Goal: Information Seeking & Learning: Check status

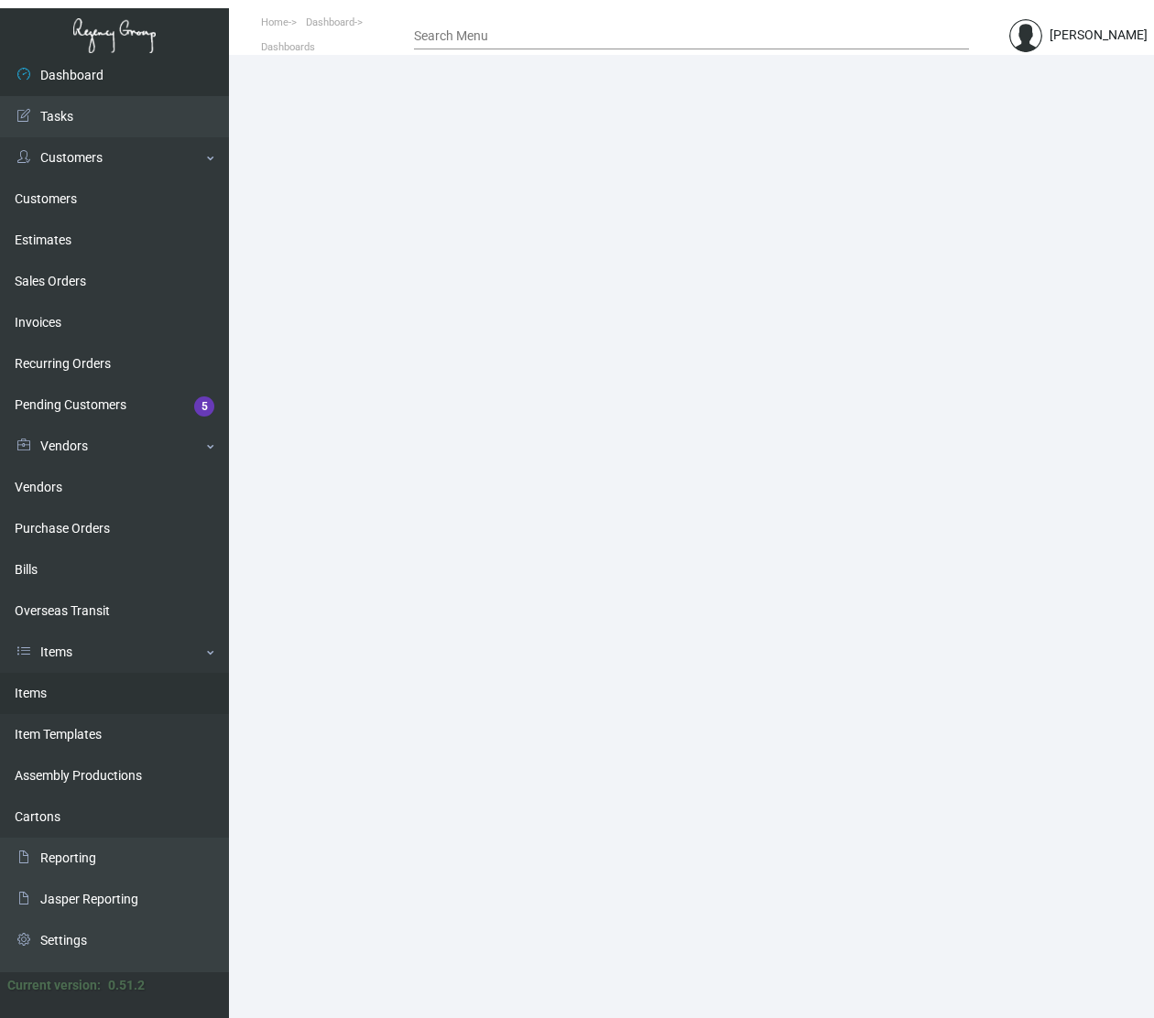
click at [99, 692] on link "Items" at bounding box center [114, 693] width 229 height 41
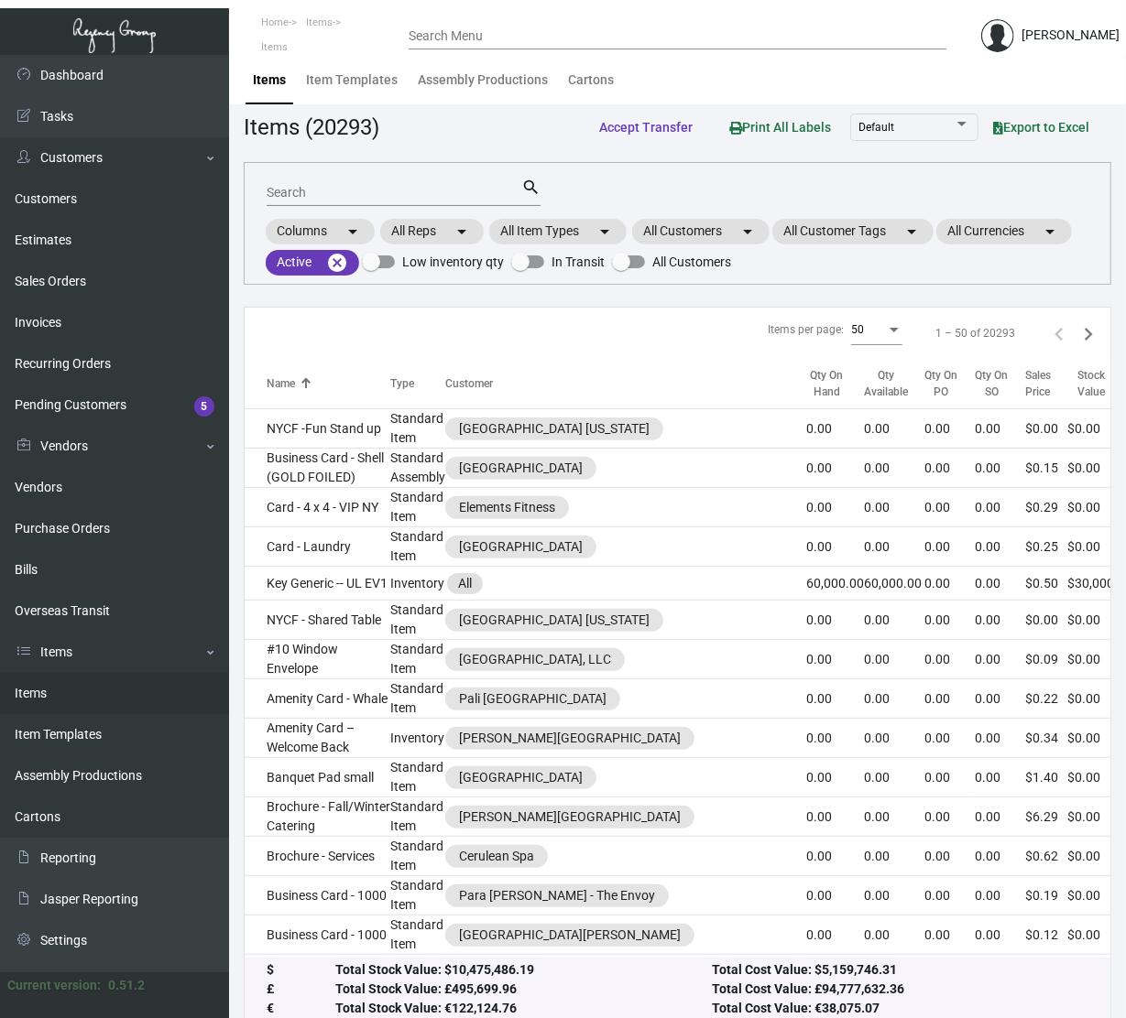
click at [434, 190] on input "Search" at bounding box center [394, 193] width 255 height 15
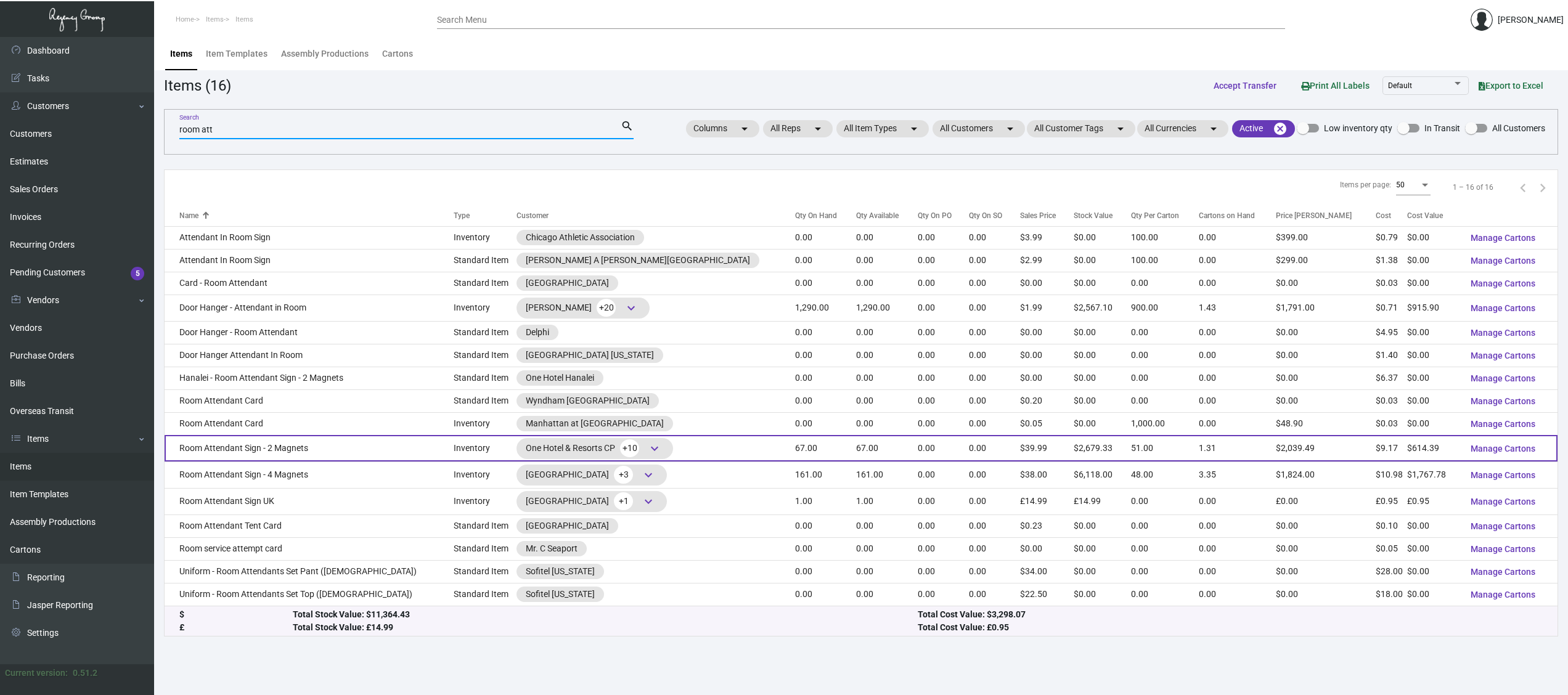
type input "room att"
click at [313, 449] on td "Room Attendant Sign - 2 Magnets" at bounding box center [310, 448] width 289 height 26
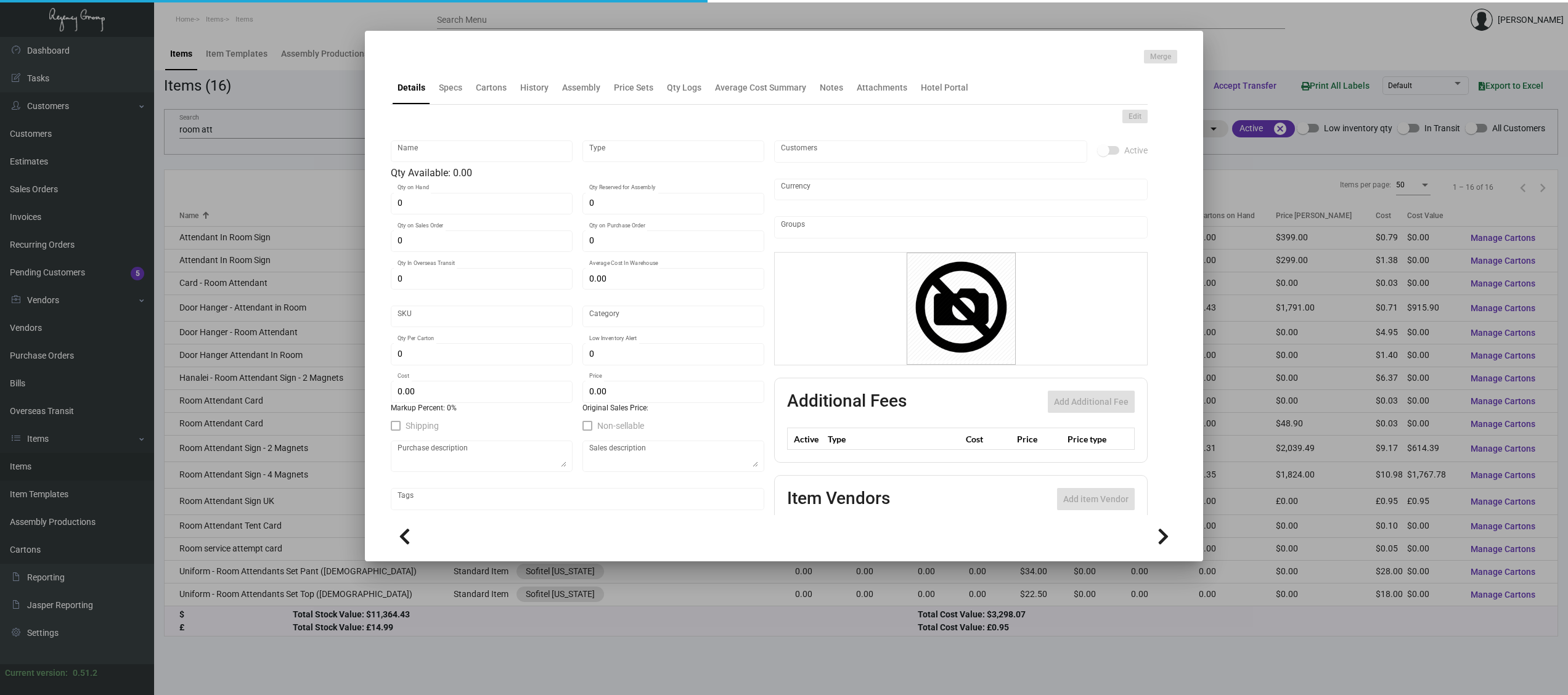
type input "Room Attendant Sign - 2 Magnets"
type input "Inventory"
type input "67"
type input "$ 67.68"
type input "52"
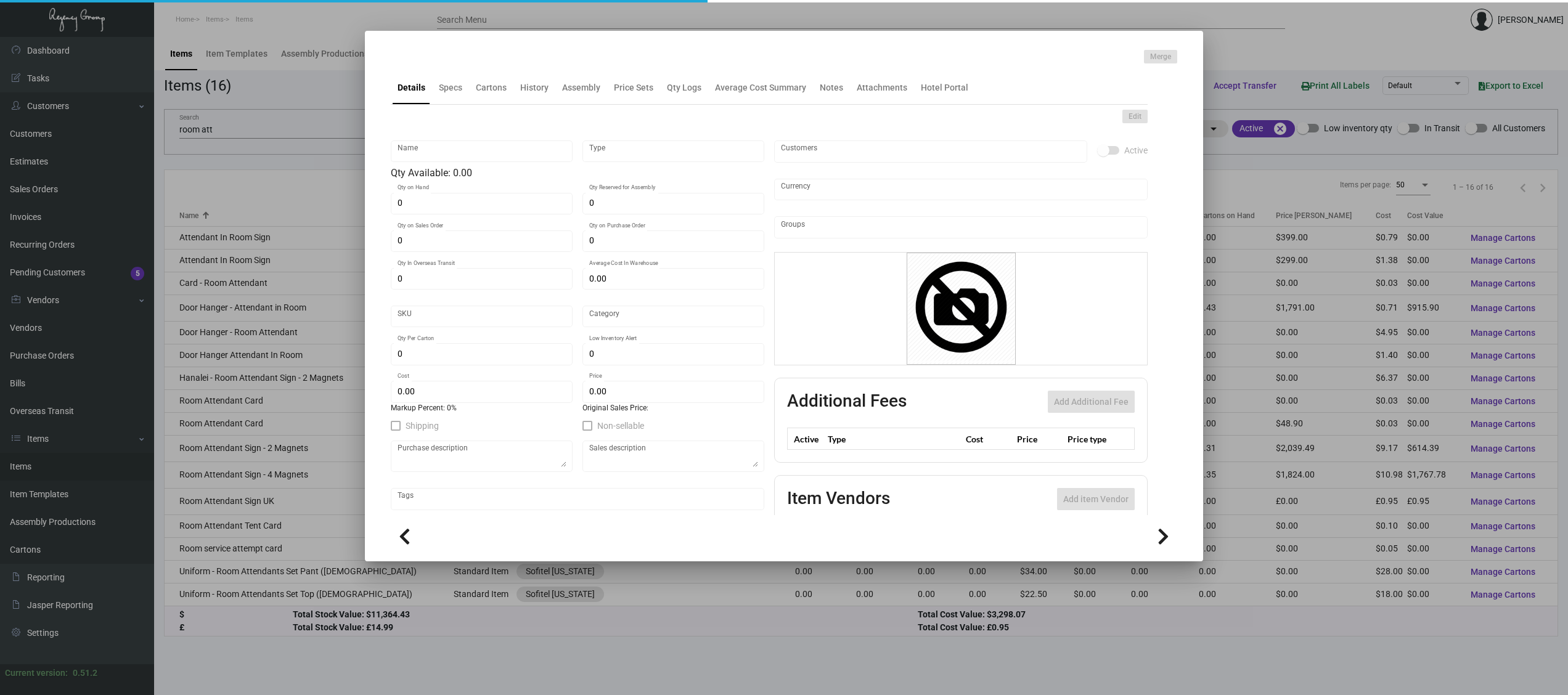
type input "Standard"
type input "51"
type input "10"
type input "$ 9.17"
type input "$ 39.99"
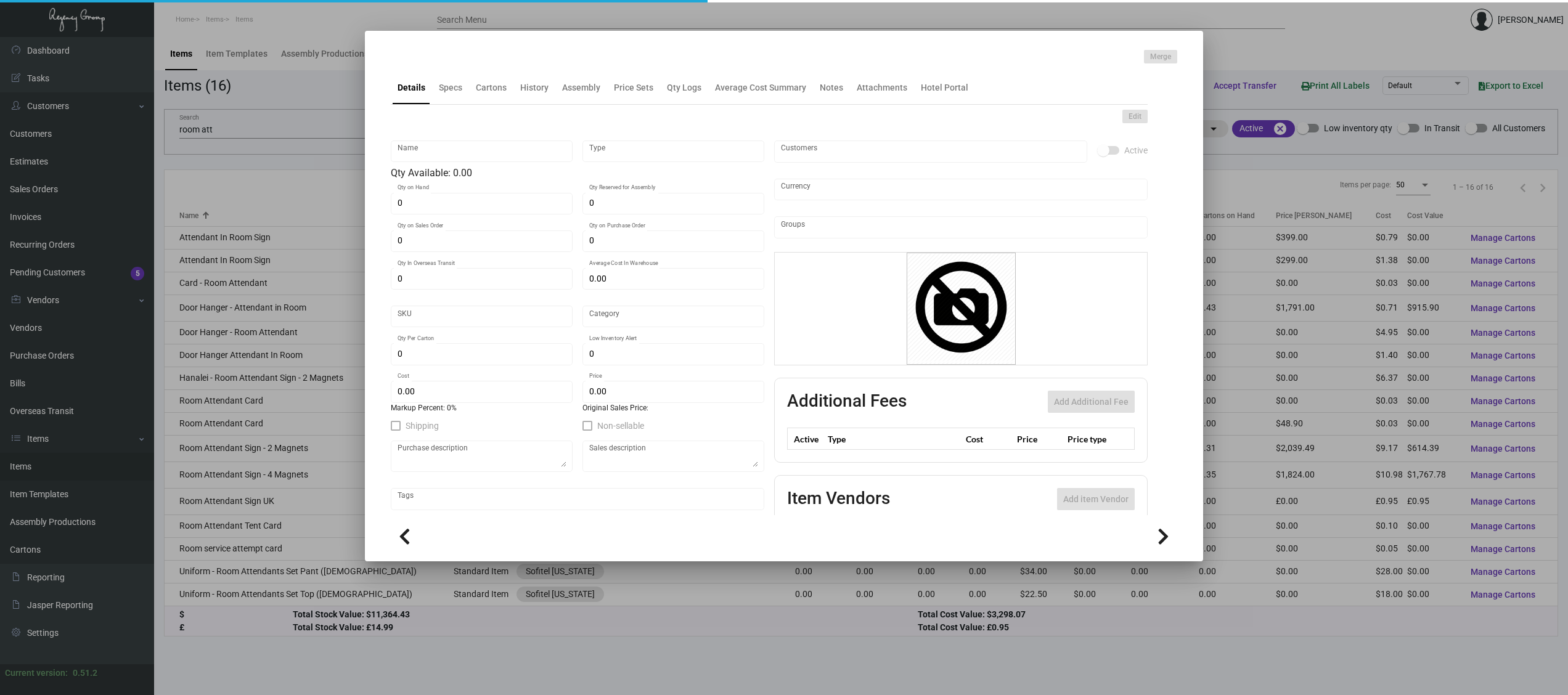
type textarea "One Hotels Room Attendant Sign: size 3" x 3", wooden block, custom engraved log…"
type textarea "Room Attendant Sign"
checkbox input "true"
type input "United States Dollar $"
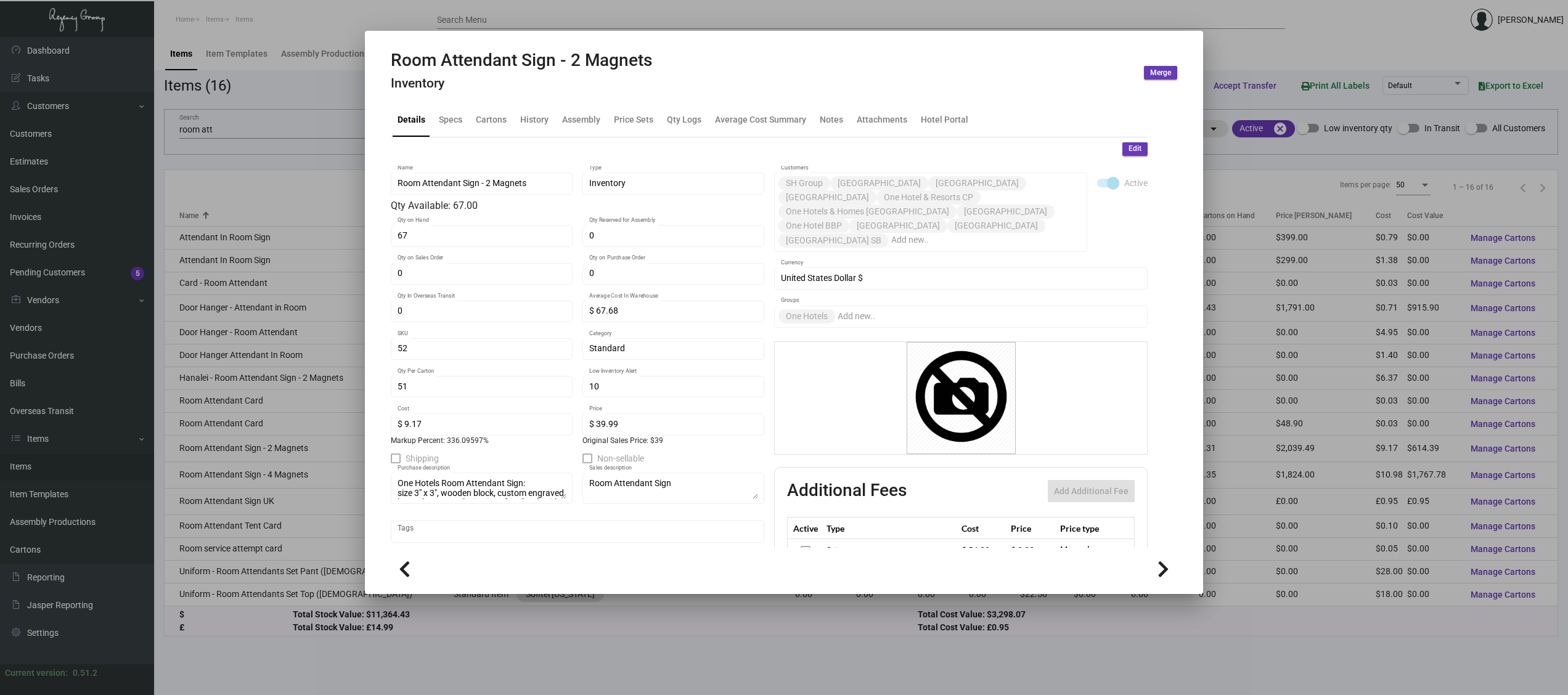
click at [540, 89] on h4 "Inventory" at bounding box center [522, 83] width 261 height 15
click at [531, 119] on div "History" at bounding box center [534, 120] width 28 height 13
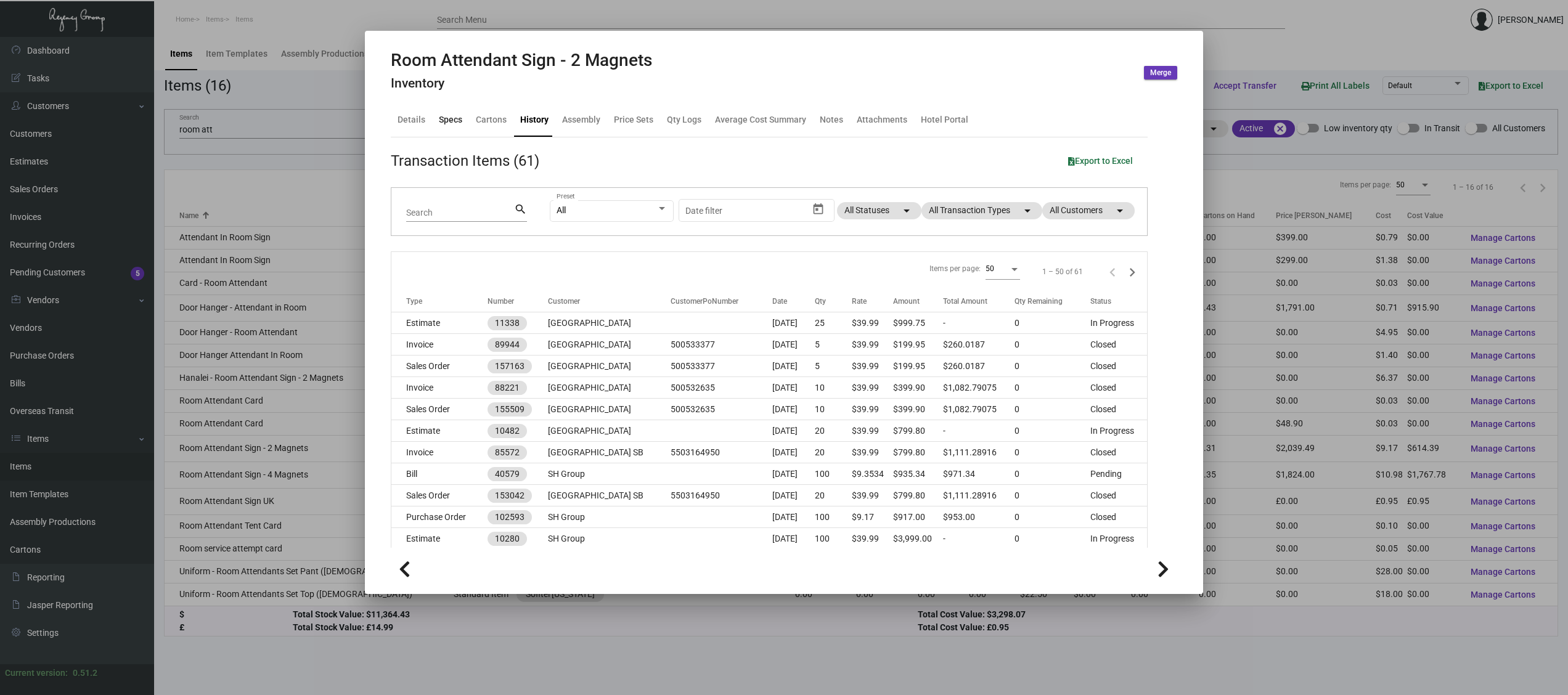
click at [462, 126] on div "Specs" at bounding box center [450, 120] width 33 height 30
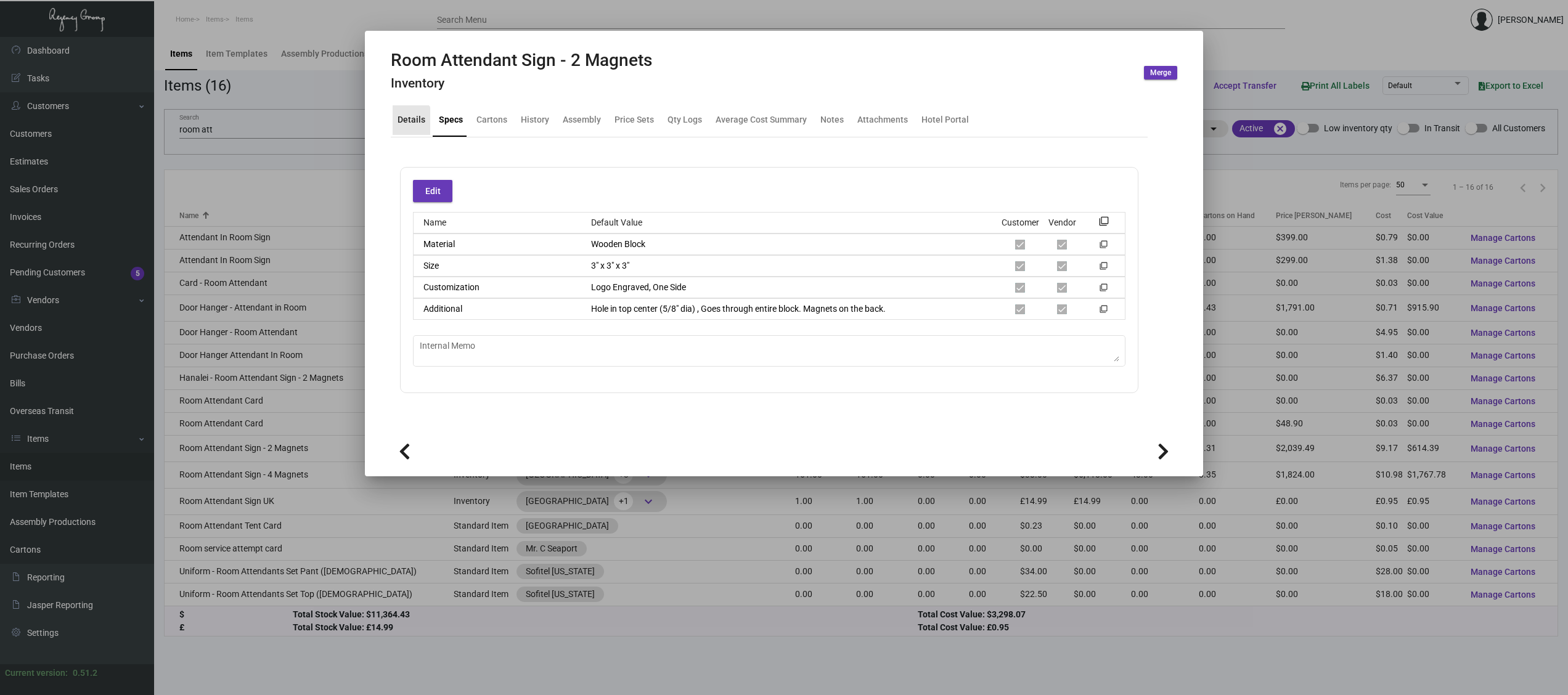
click at [402, 129] on div "Details" at bounding box center [411, 120] width 38 height 30
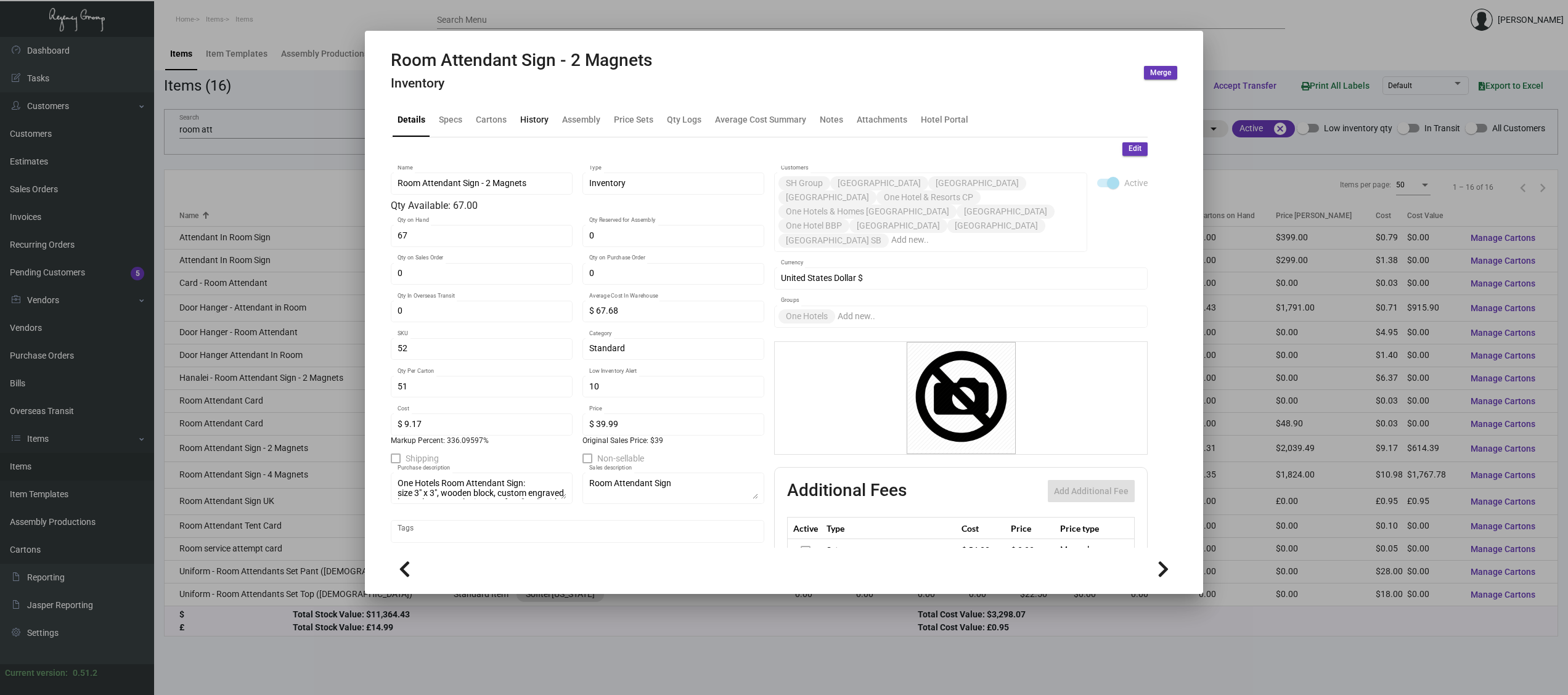
click at [536, 122] on div "History" at bounding box center [534, 120] width 28 height 13
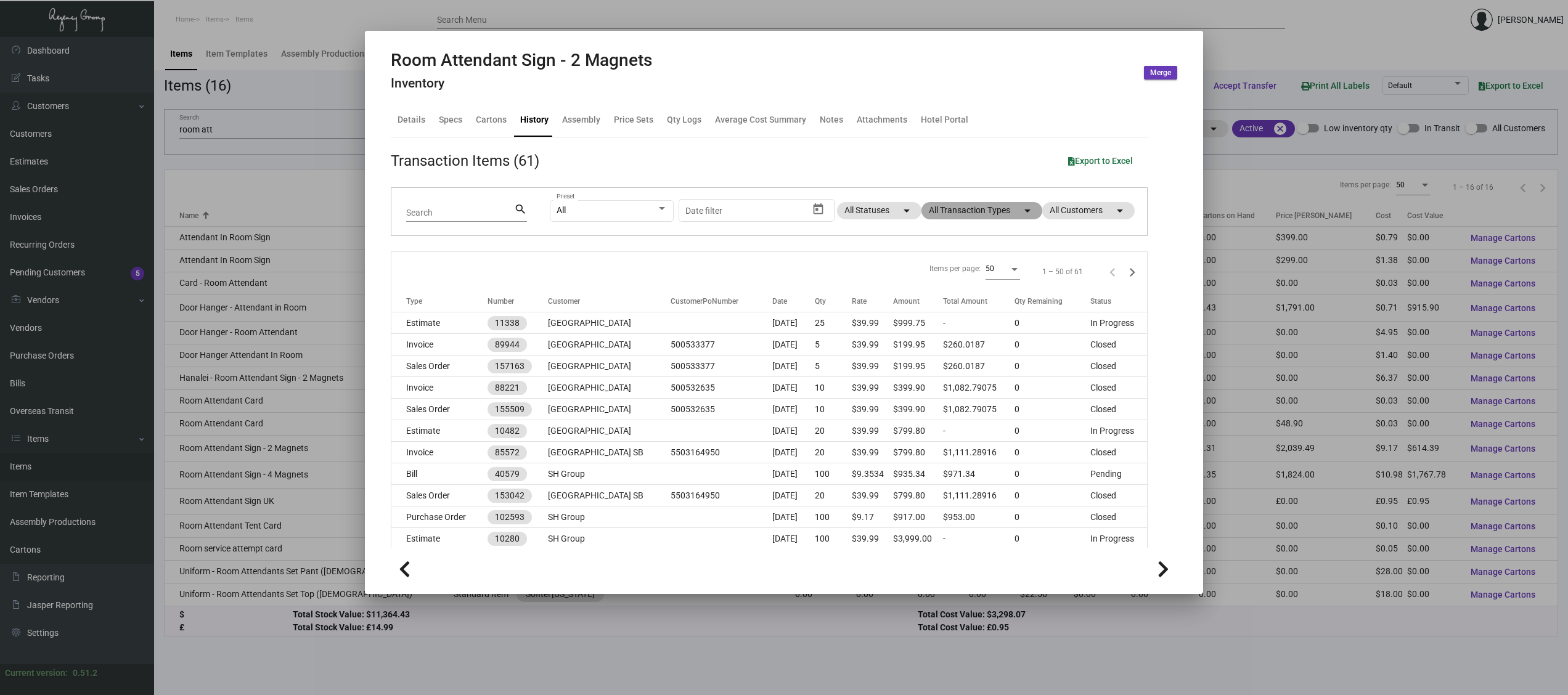
click at [991, 210] on mat-chip "All Transaction Types arrow_drop_down" at bounding box center [982, 211] width 121 height 17
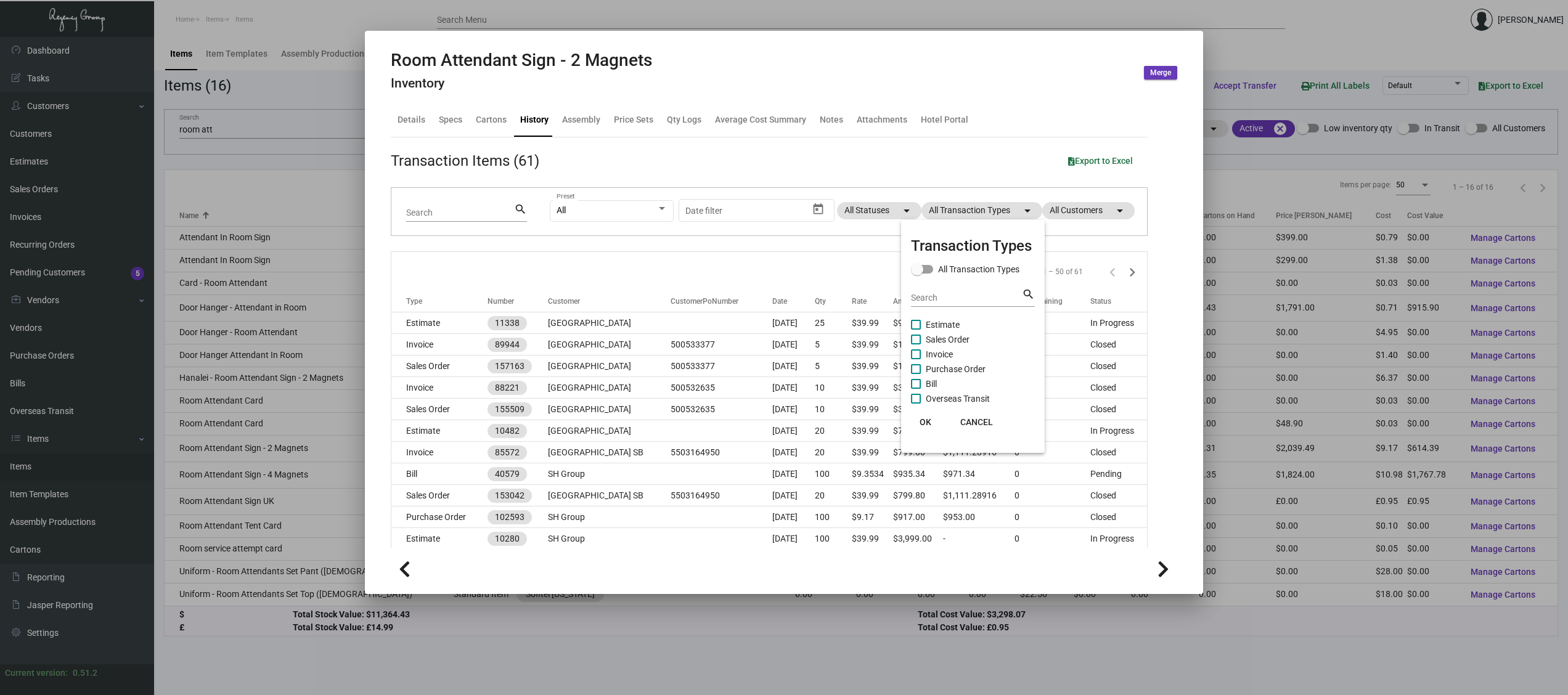
click at [952, 363] on span "Purchase Order" at bounding box center [956, 369] width 60 height 15
click at [916, 374] on input "Purchase Order" at bounding box center [915, 374] width 1 height 1
checkbox input "true"
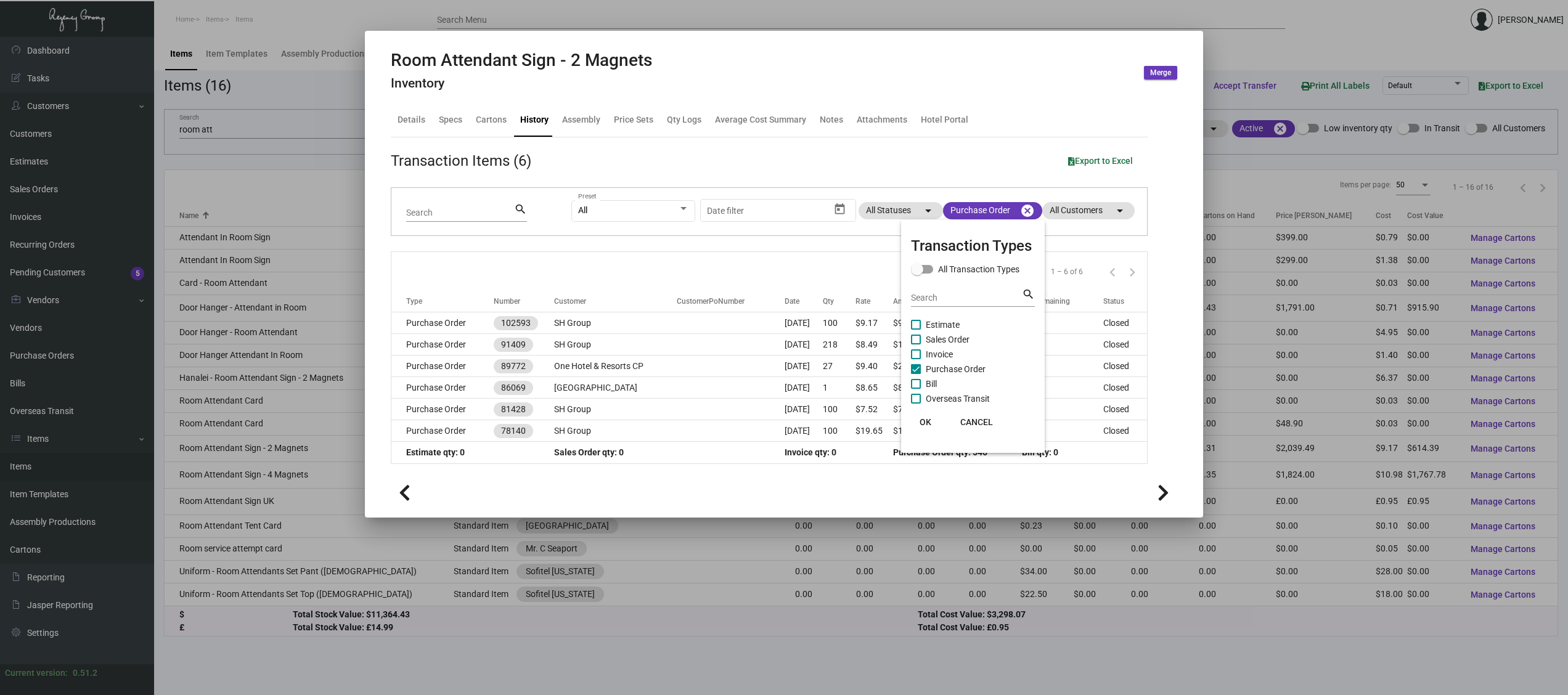
click at [925, 425] on span "OK" at bounding box center [925, 422] width 11 height 10
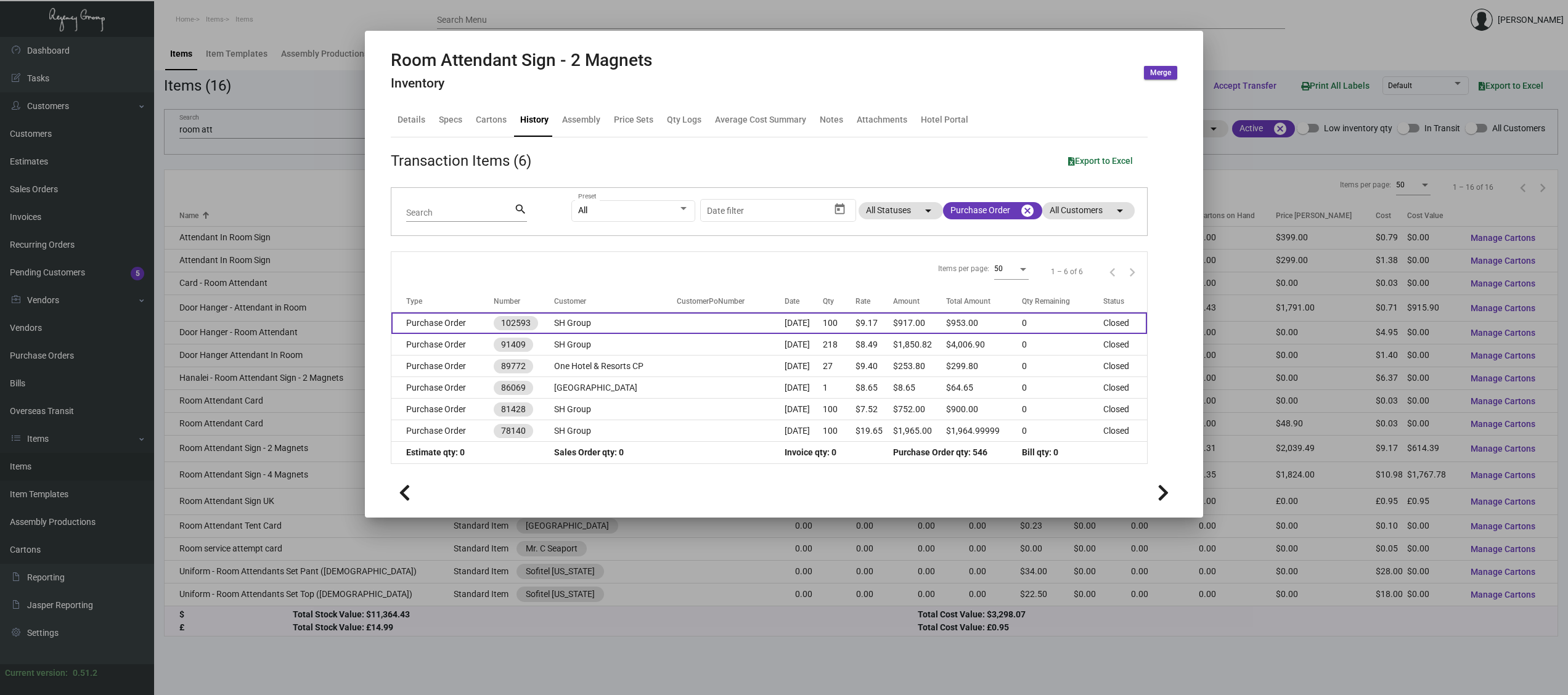
click at [849, 324] on td "100" at bounding box center [839, 323] width 33 height 22
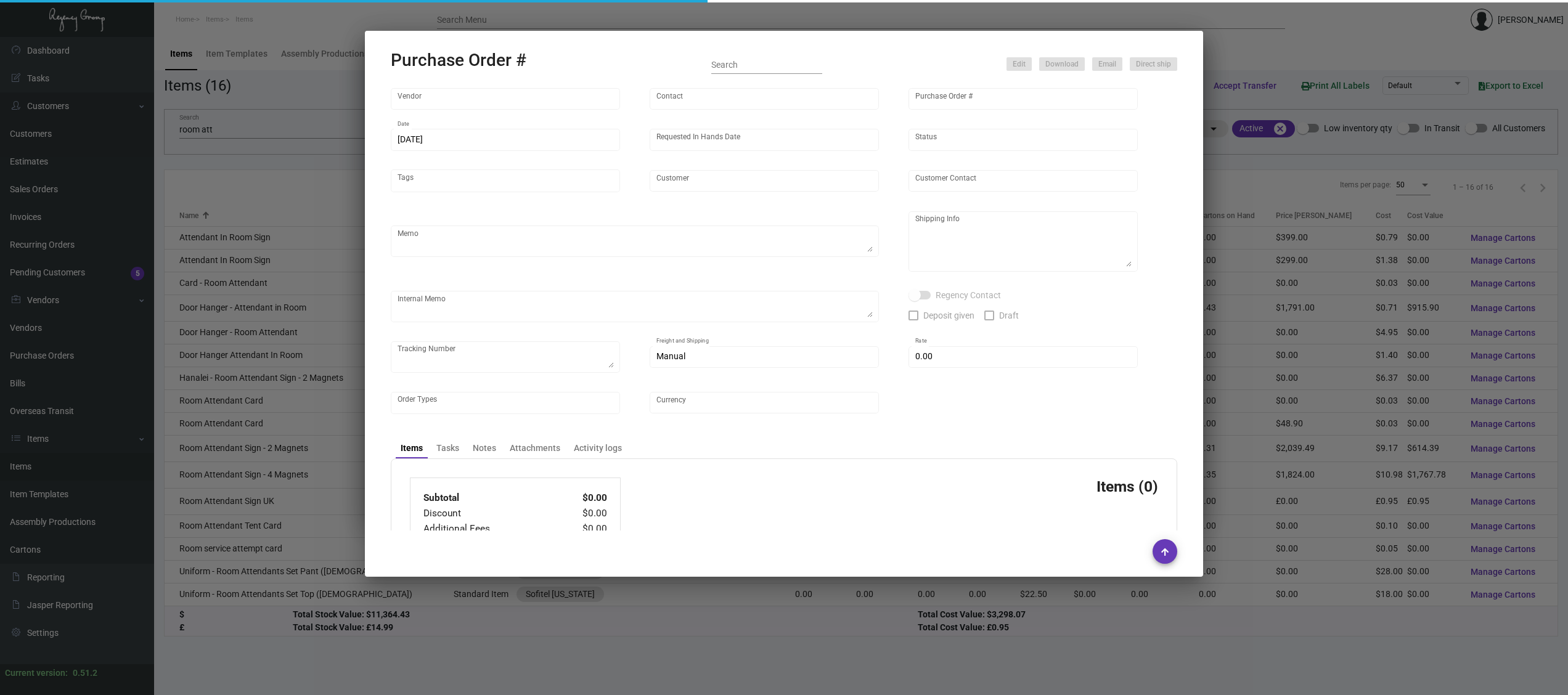
type input "Solid Dimensions"
type input "[PERSON_NAME]"
type input "102593"
type input "[DATE]"
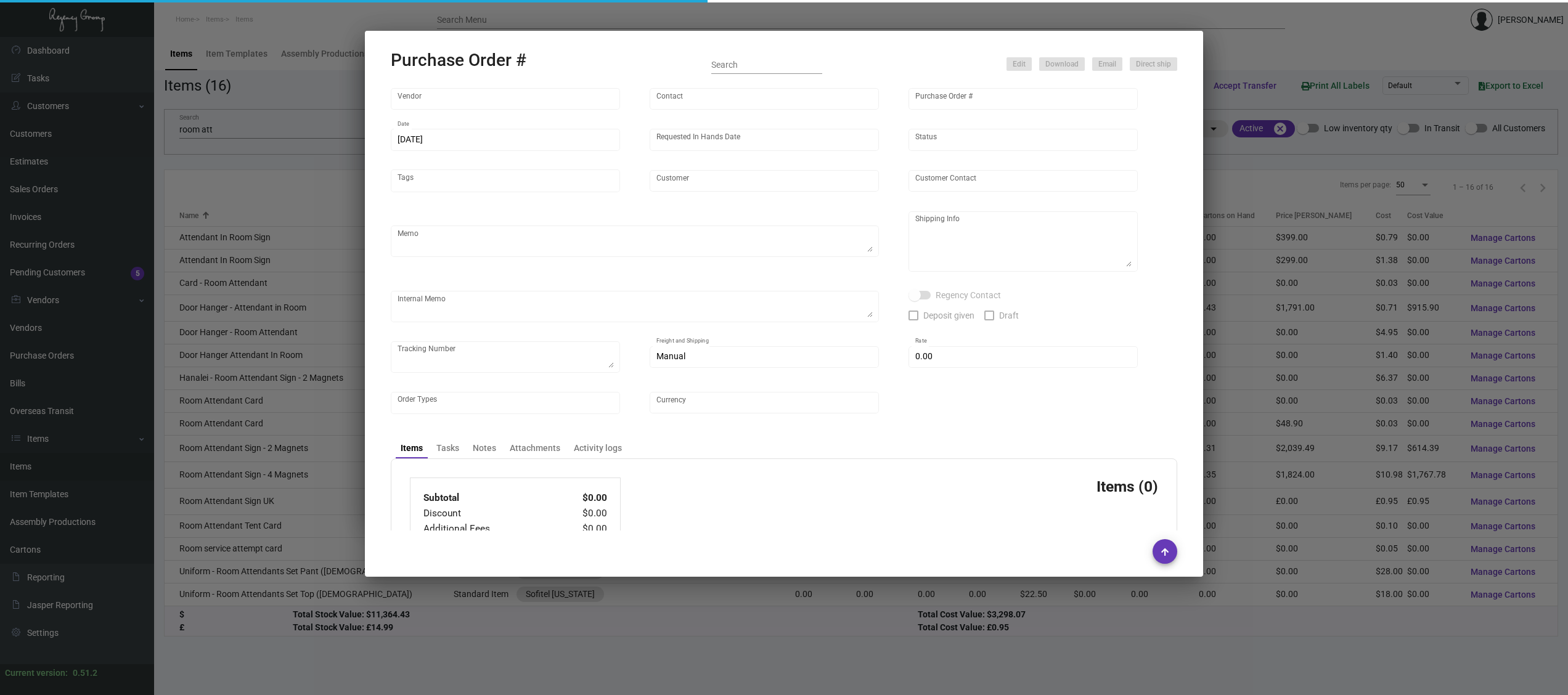
type input "SH Group"
type textarea "Ship via UPS Ground Acct# 1AY276."
type textarea "Regency Group NJ - [PERSON_NAME] [STREET_ADDRESS]"
checkbox input "true"
type input "$ 4.00"
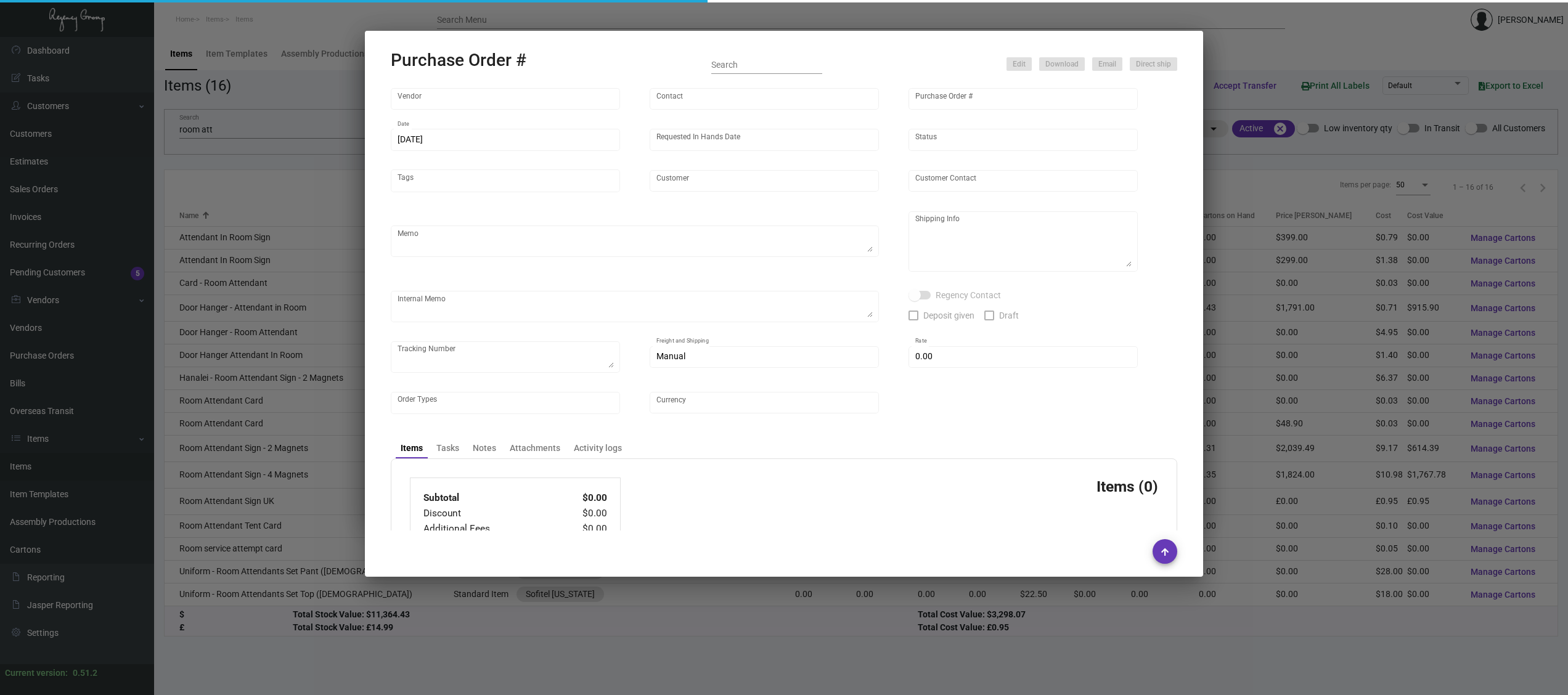
type input "United States Dollar $"
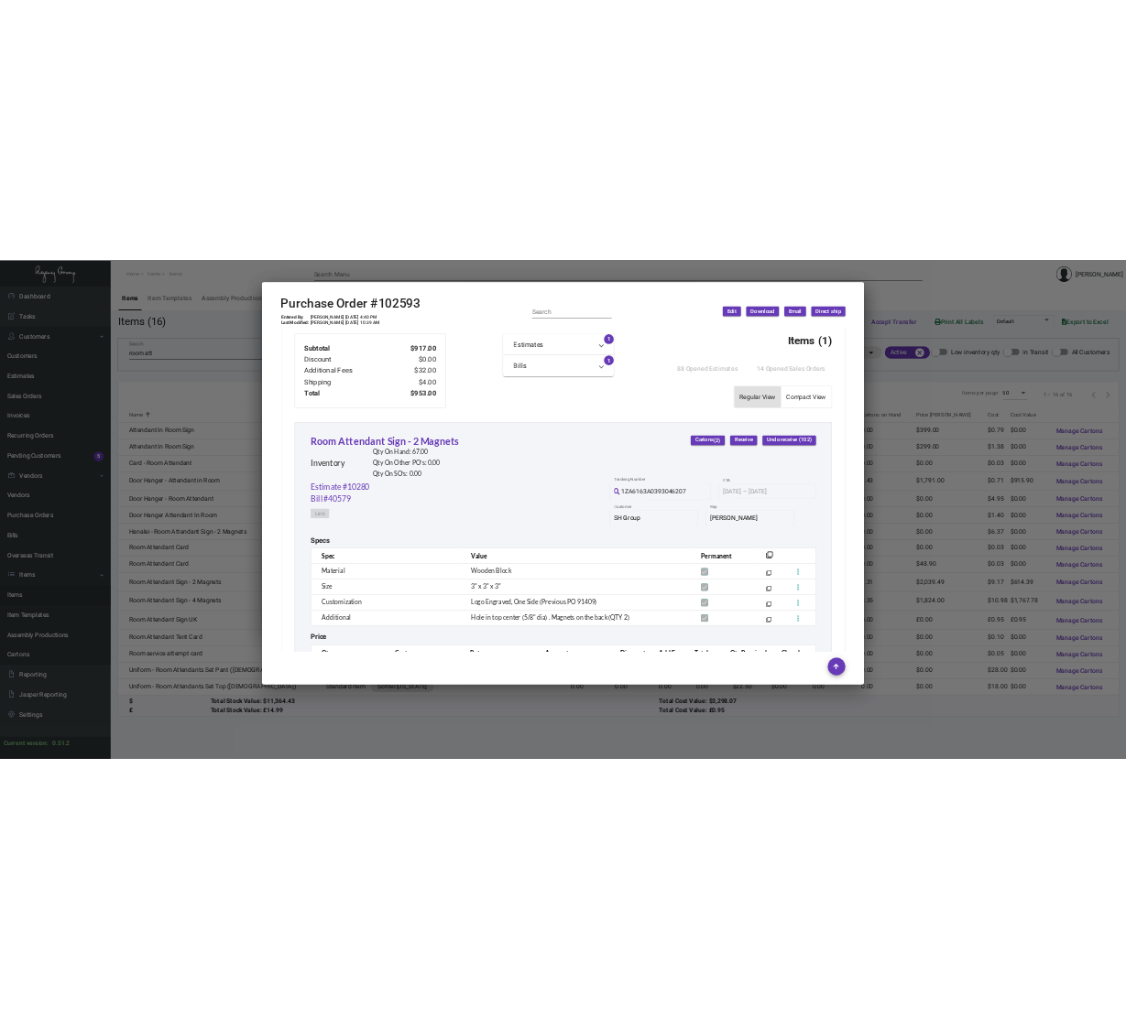
scroll to position [778, 0]
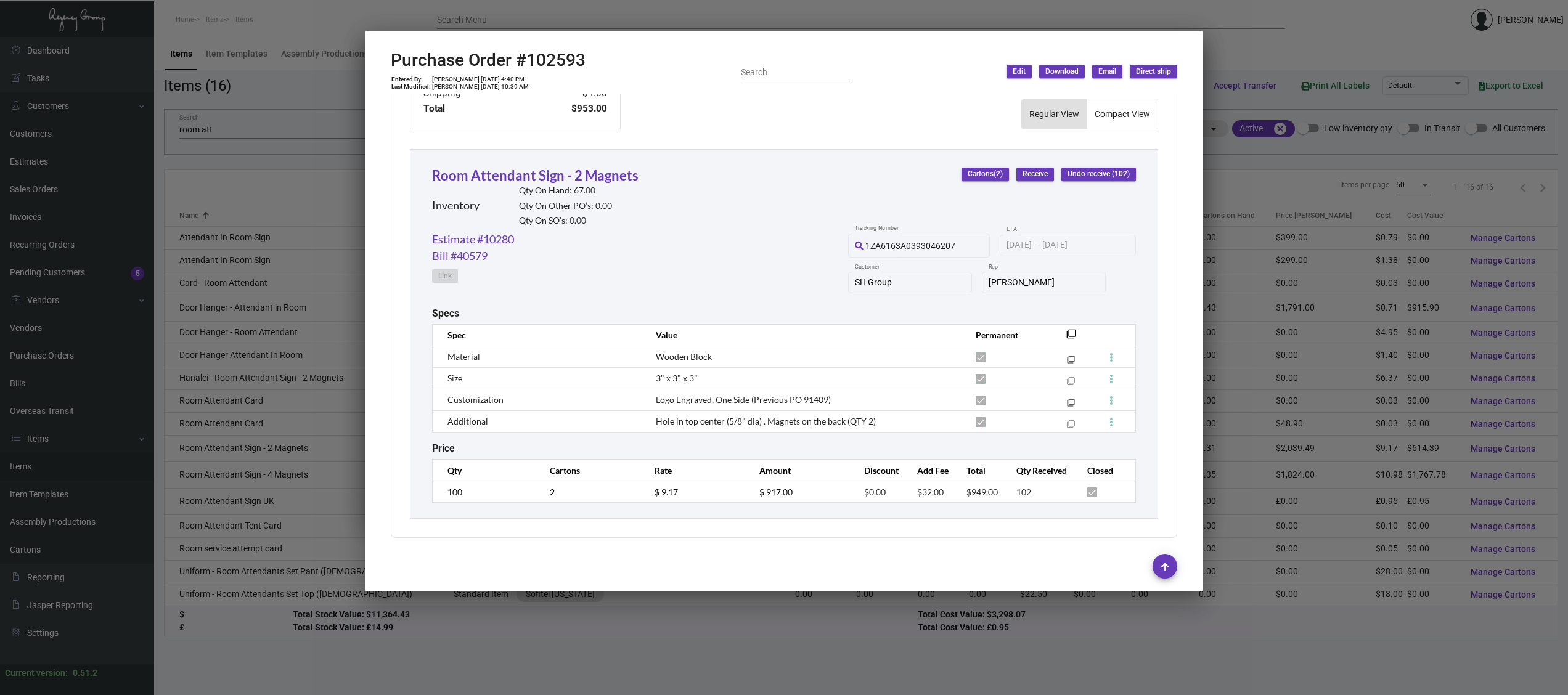
click at [555, 61] on h2 "Purchase Order #102593" at bounding box center [488, 60] width 194 height 21
copy h2 "102593"
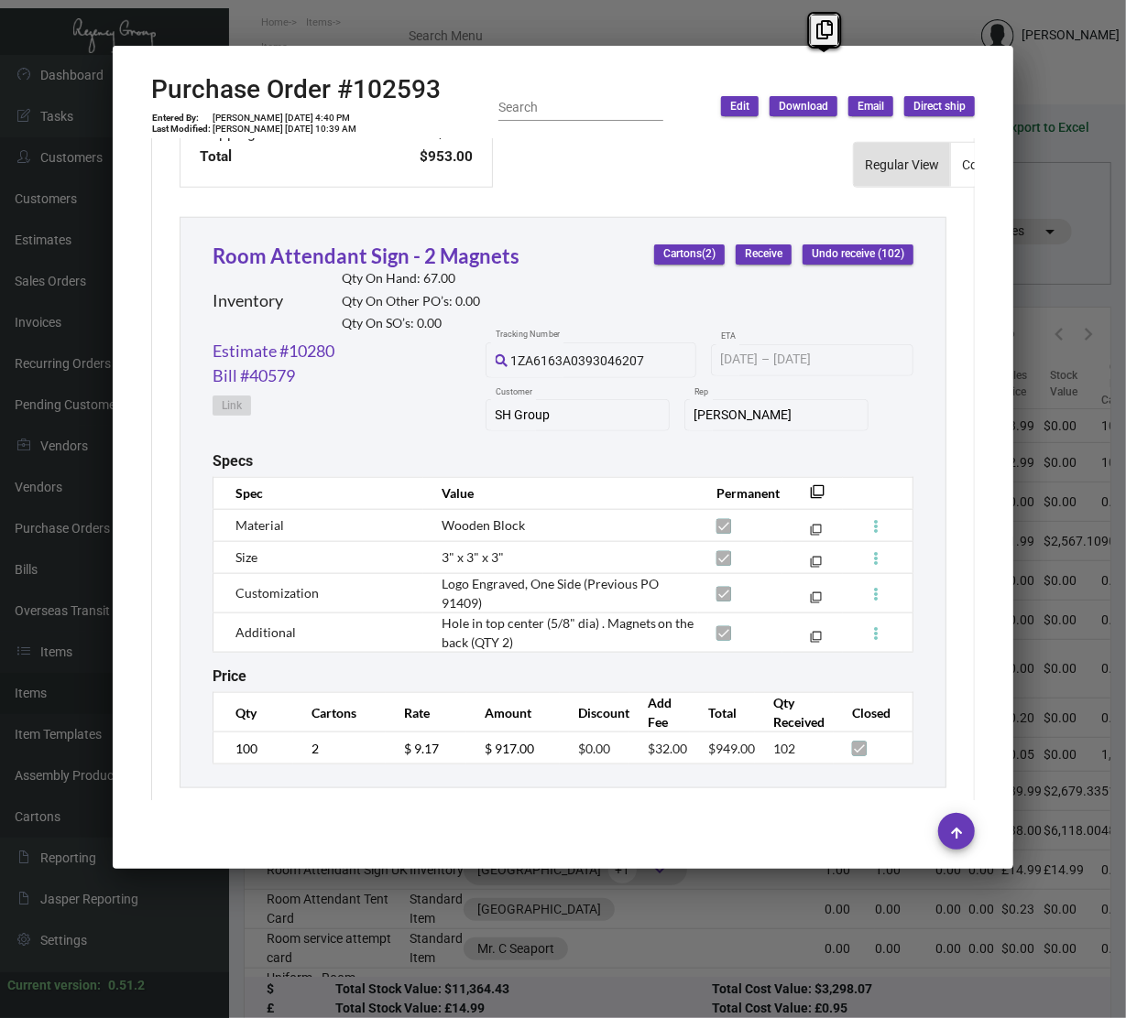
click at [452, 603] on span "Logo Engraved, One Side (Previous PO 91409)" at bounding box center [549, 593] width 217 height 35
copy span "91409"
click at [375, 94] on h2 "Purchase Order #102593" at bounding box center [295, 89] width 289 height 31
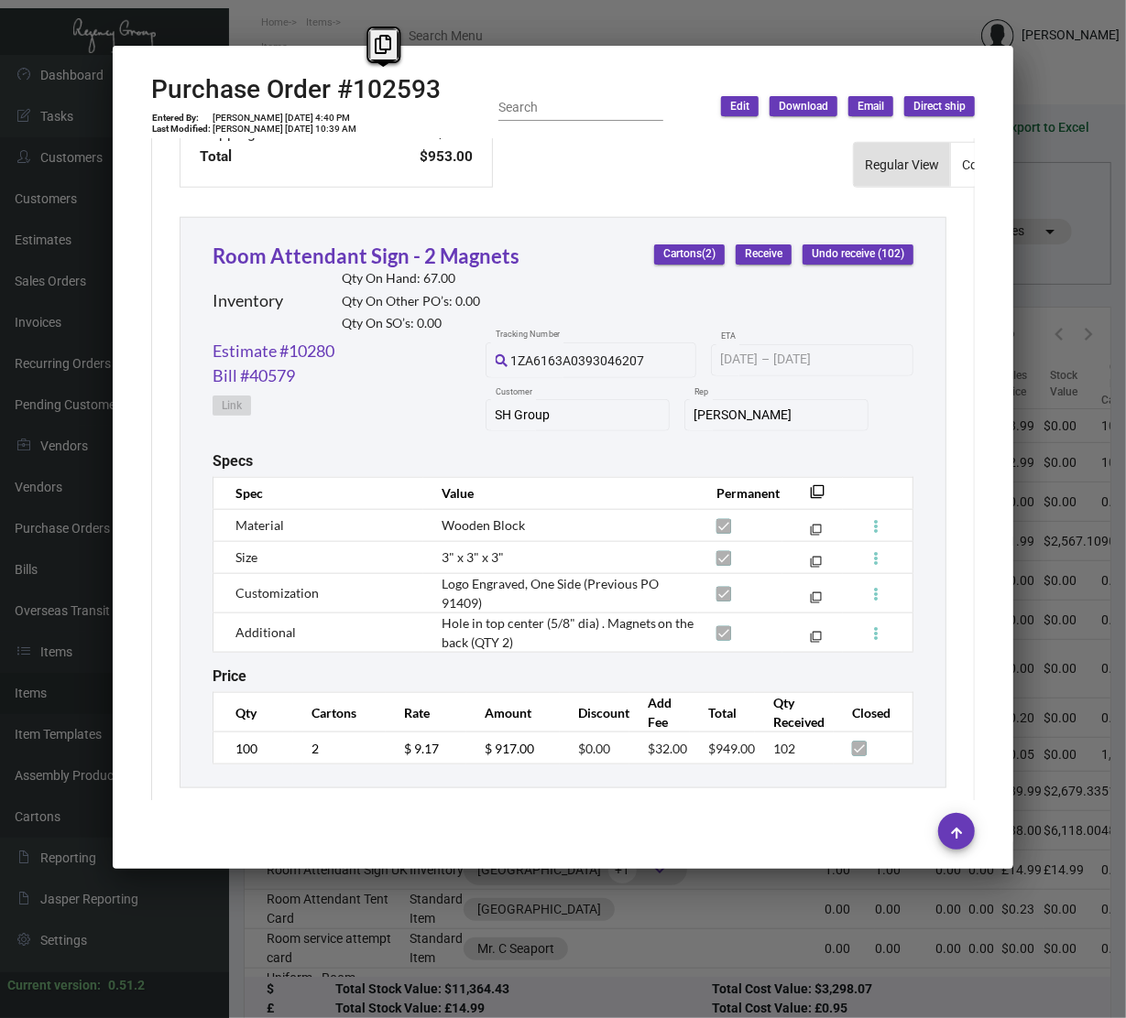
copy h2 "102593"
click at [383, 50] on icon at bounding box center [383, 44] width 16 height 19
copy h2 "102593"
click at [407, 95] on h2 "Purchase Order #102593" at bounding box center [295, 89] width 289 height 31
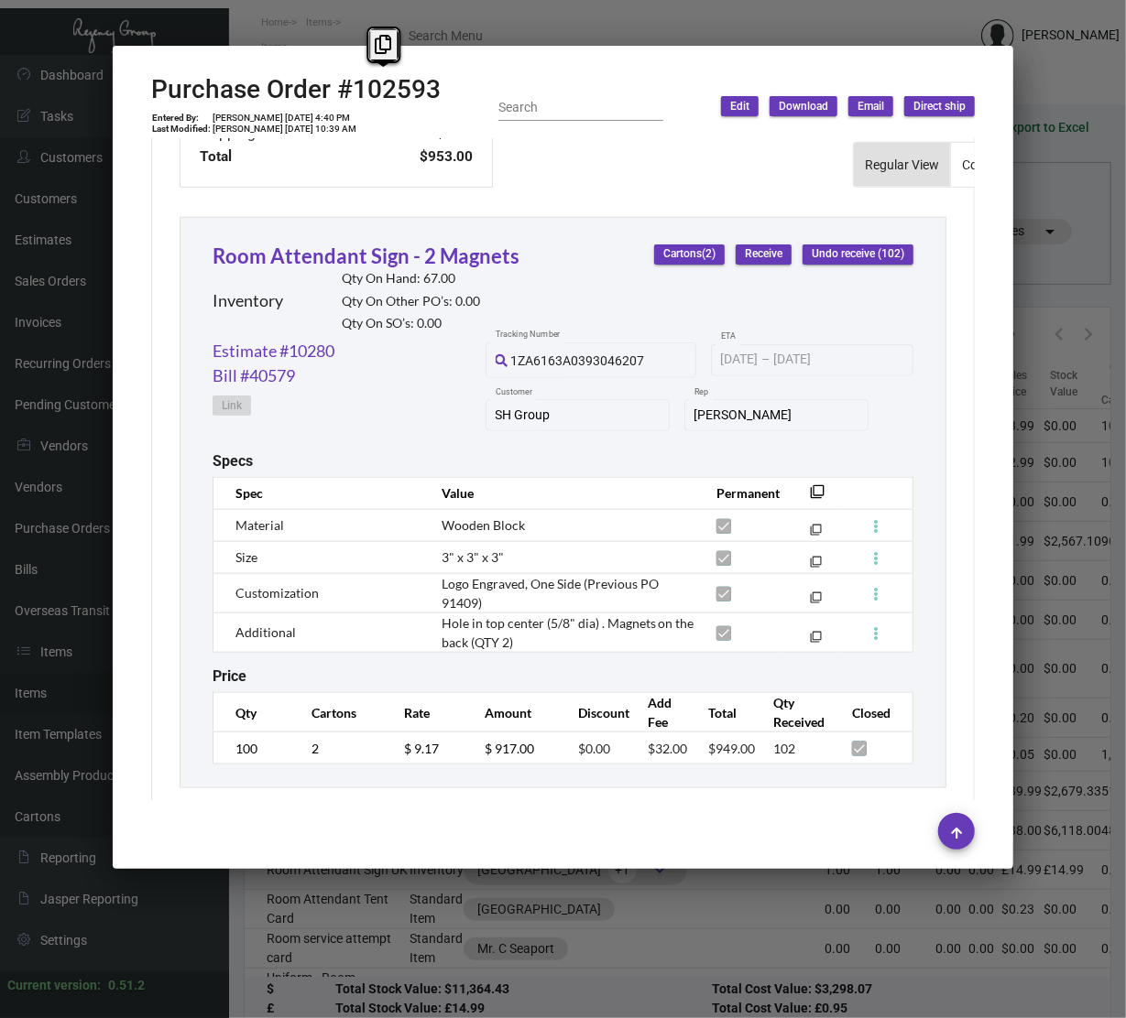
copy h2 "102593"
click at [389, 49] on icon at bounding box center [383, 44] width 16 height 19
copy h2 "102593"
